Goal: Book appointment/travel/reservation

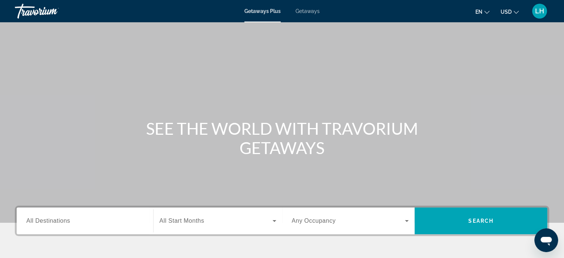
click at [515, 10] on icon "Change currency" at bounding box center [516, 12] width 5 height 5
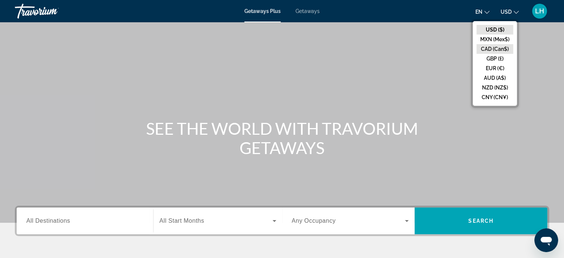
click at [489, 48] on button "CAD (Can$)" at bounding box center [495, 49] width 37 height 10
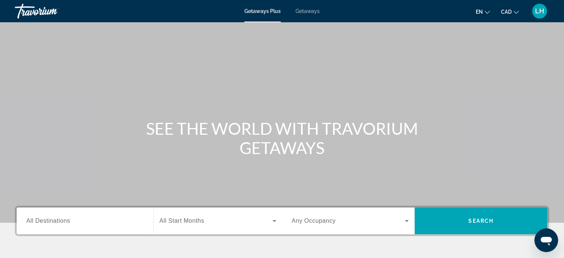
click at [314, 13] on span "Getaways" at bounding box center [308, 11] width 24 height 6
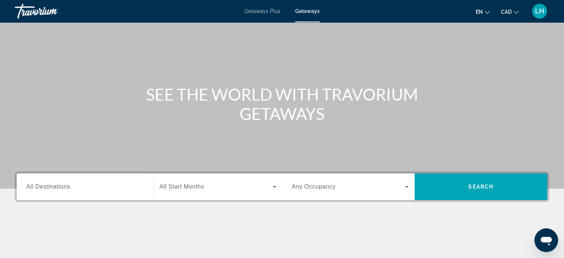
scroll to position [35, 0]
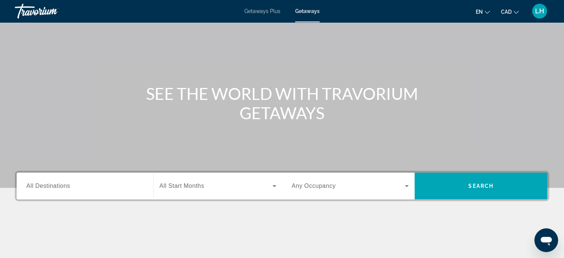
click at [39, 184] on span "All Destinations" at bounding box center [48, 185] width 44 height 6
click at [39, 184] on input "Destination All Destinations" at bounding box center [84, 186] width 117 height 9
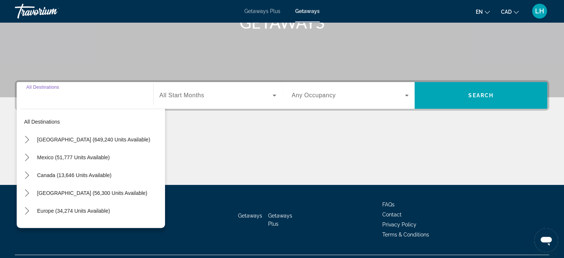
scroll to position [143, 0]
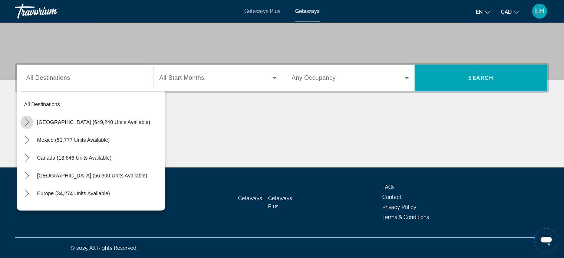
click at [27, 121] on icon "Toggle United States (649,240 units available) submenu" at bounding box center [26, 121] width 7 height 7
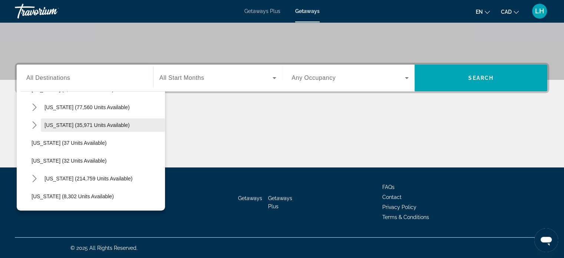
scroll to position [69, 0]
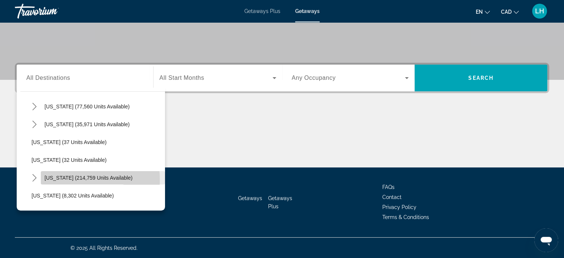
click at [47, 180] on span "[US_STATE] (214,759 units available)" at bounding box center [89, 178] width 88 height 6
type input "**********"
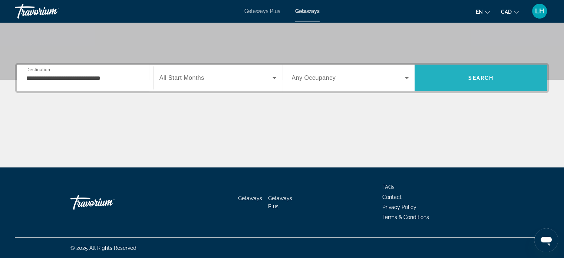
click at [481, 77] on span "Search" at bounding box center [480, 78] width 25 height 6
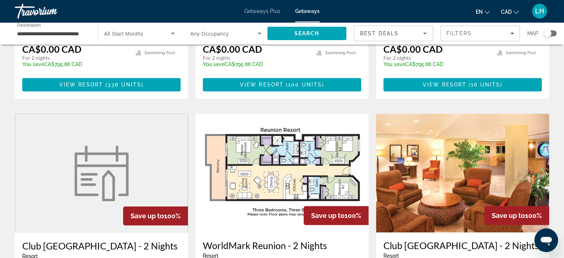
scroll to position [490, 0]
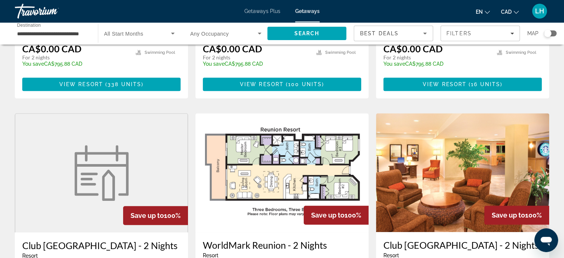
drag, startPoint x: 481, startPoint y: 77, endPoint x: 315, endPoint y: 93, distance: 167.0
click at [315, 93] on div "Save up to 100% [GEOGRAPHIC_DATA] - 2 Nights Resort - This is an adults only re…" at bounding box center [282, 113] width 542 height 1065
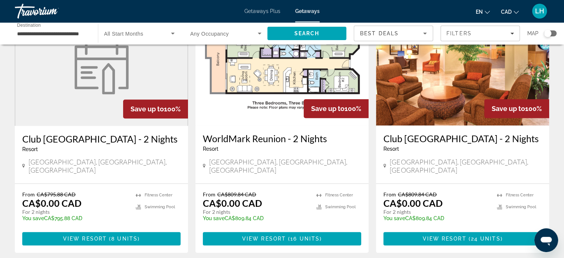
scroll to position [596, 0]
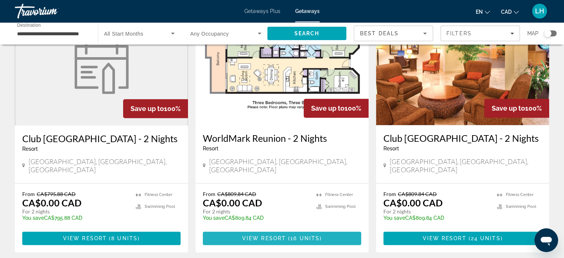
click at [279, 235] on span "View Resort" at bounding box center [264, 238] width 44 height 6
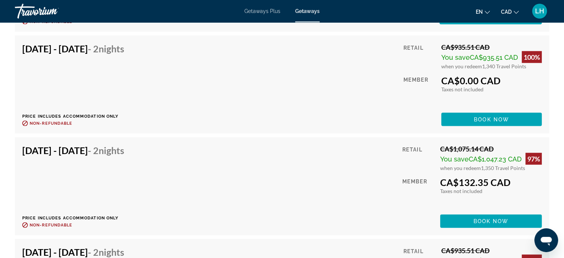
scroll to position [1607, 0]
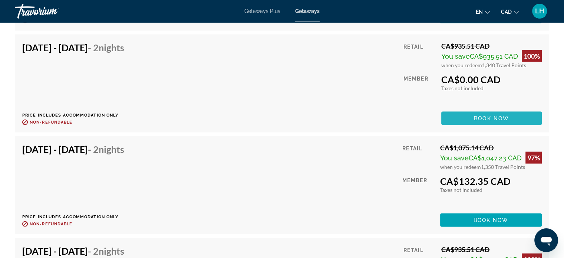
click at [488, 120] on span "Book now" at bounding box center [491, 118] width 35 height 6
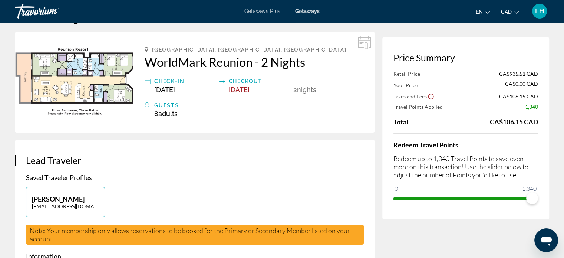
scroll to position [24, 0]
click at [534, 197] on span "ngx-slider" at bounding box center [532, 198] width 12 height 12
drag, startPoint x: 534, startPoint y: 197, endPoint x: 472, endPoint y: 197, distance: 61.6
click at [472, 197] on span "ngx-slider" at bounding box center [473, 198] width 12 height 12
click at [472, 197] on span "ngx-slider" at bounding box center [472, 198] width 12 height 12
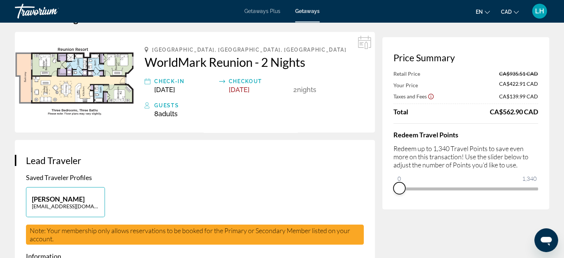
drag, startPoint x: 472, startPoint y: 197, endPoint x: 389, endPoint y: 190, distance: 83.4
click at [389, 190] on div "Price Summary Retail Price CA$935.51 CAD Your Price CA$422.91 CAD Taxes and Fee…" at bounding box center [465, 123] width 167 height 172
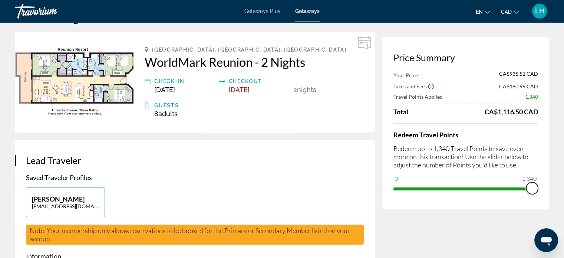
drag, startPoint x: 400, startPoint y: 179, endPoint x: 534, endPoint y: 191, distance: 134.5
click at [534, 191] on span "ngx-slider" at bounding box center [532, 188] width 12 height 12
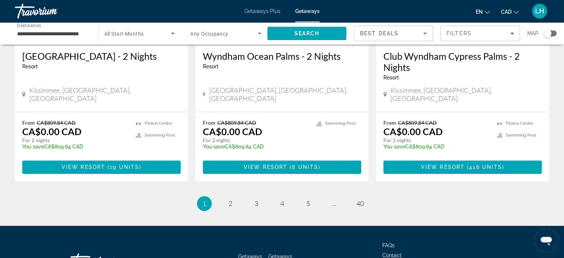
scroll to position [942, 0]
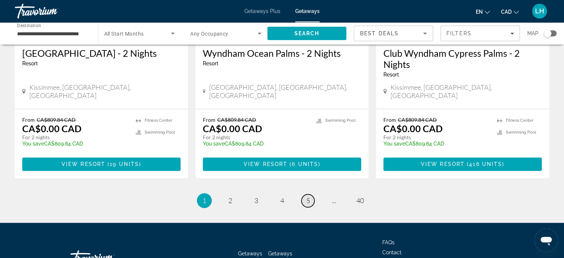
click at [309, 196] on span "5" at bounding box center [308, 200] width 4 height 8
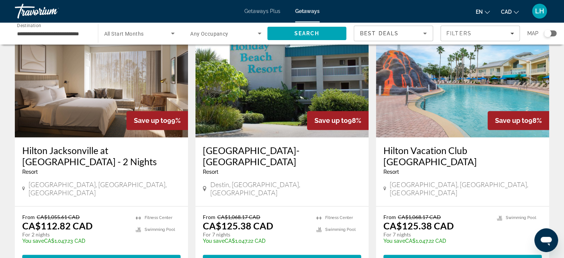
scroll to position [881, 0]
